Goal: Task Accomplishment & Management: Manage account settings

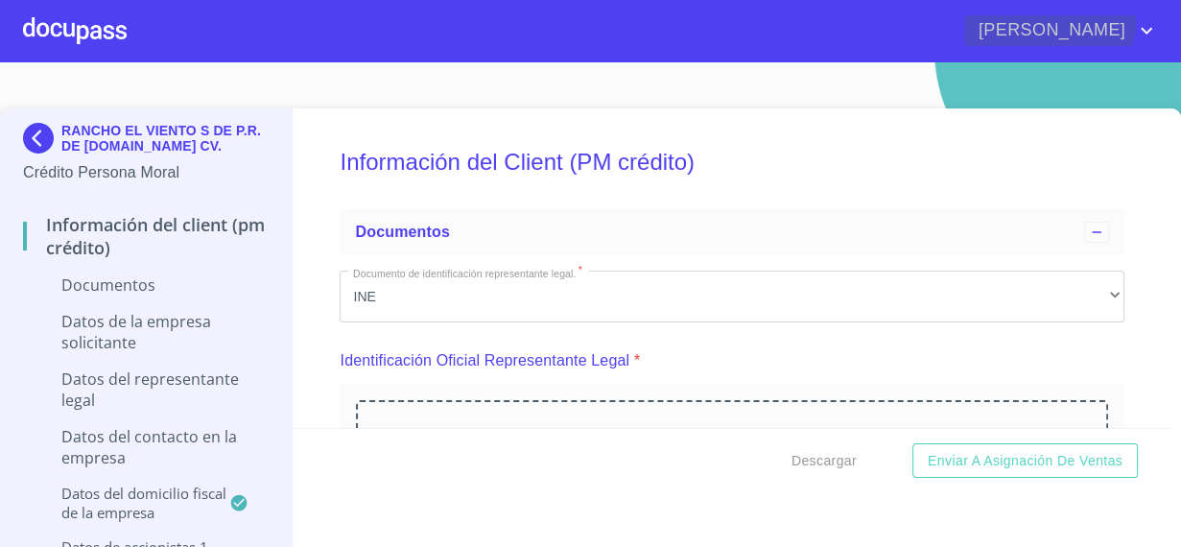
click at [1130, 19] on span "[PERSON_NAME]" at bounding box center [1050, 30] width 171 height 31
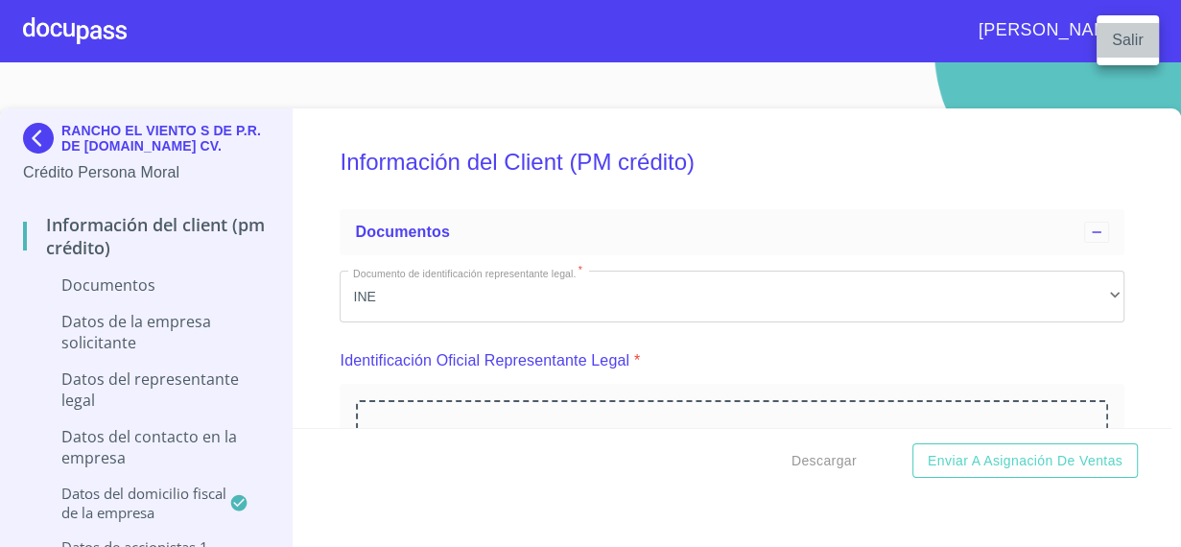
click at [1129, 36] on li "Salir" at bounding box center [1128, 40] width 62 height 35
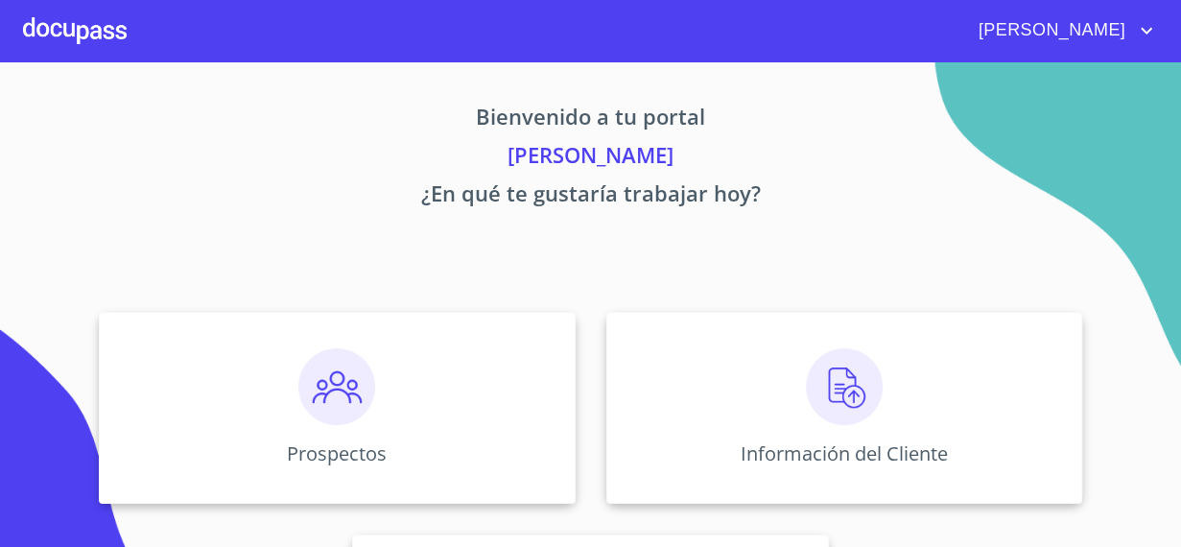
click at [1138, 35] on icon "account of current user" at bounding box center [1146, 30] width 23 height 23
click at [1125, 46] on li "Salir" at bounding box center [1128, 40] width 62 height 35
click at [1146, 31] on icon "account of current user" at bounding box center [1146, 30] width 23 height 23
click at [1126, 39] on li "Salir" at bounding box center [1128, 40] width 62 height 35
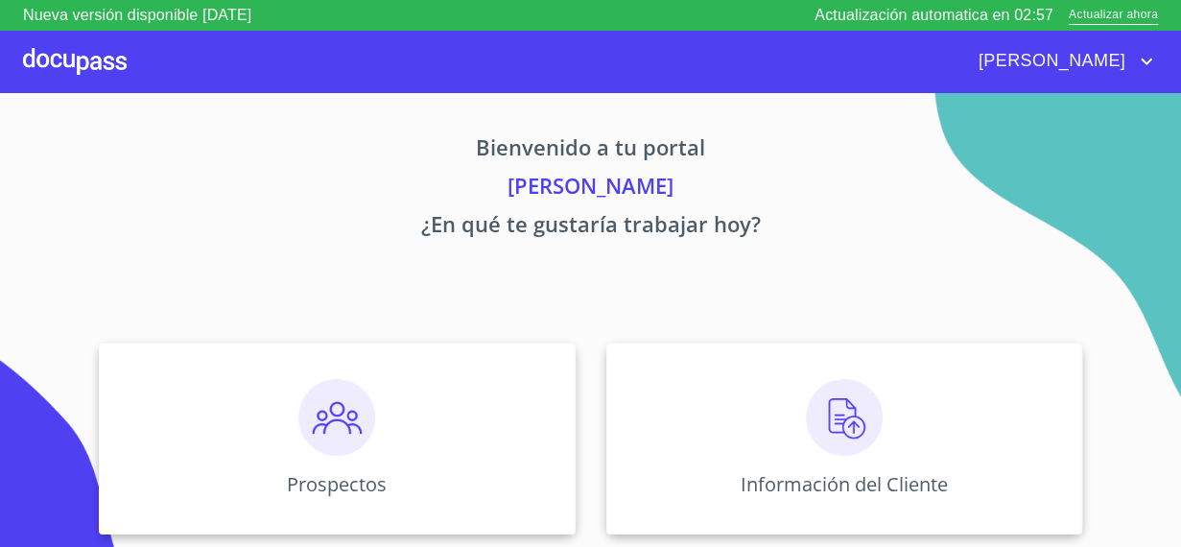
click at [1148, 61] on icon "account of current user" at bounding box center [1147, 62] width 12 height 7
click at [1126, 65] on li "Salir" at bounding box center [1128, 61] width 62 height 35
